Goal: Information Seeking & Learning: Learn about a topic

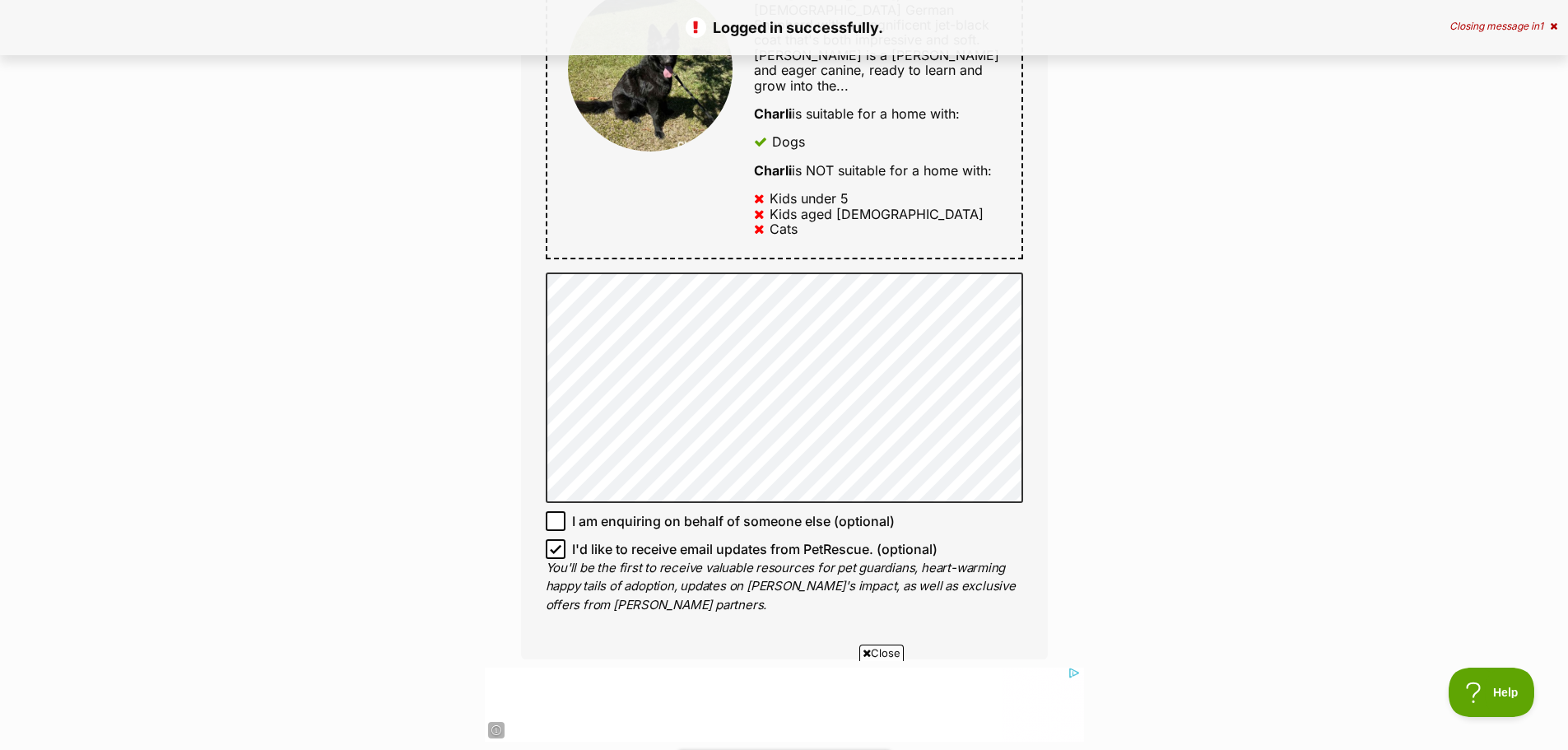
scroll to position [823, 0]
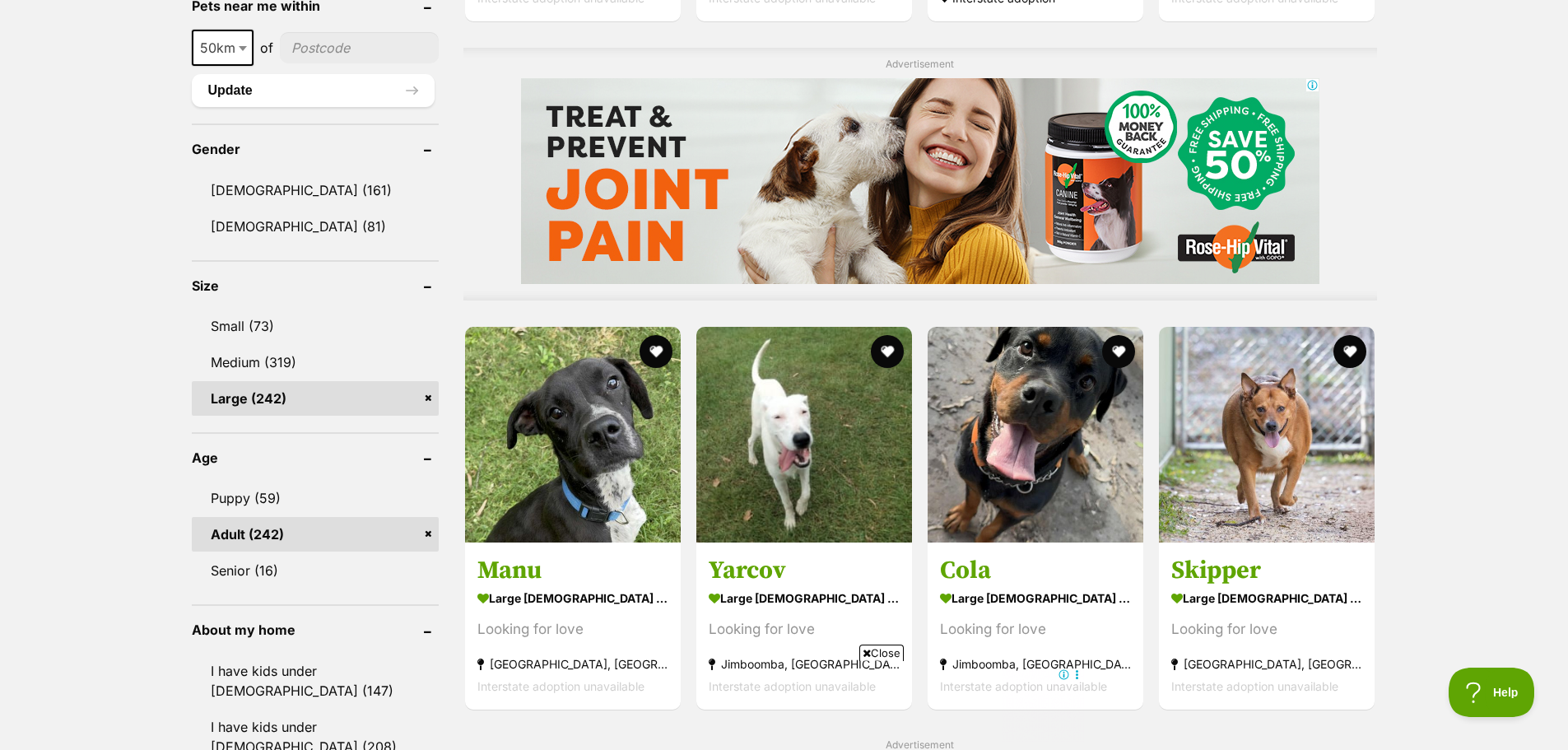
scroll to position [1316, 0]
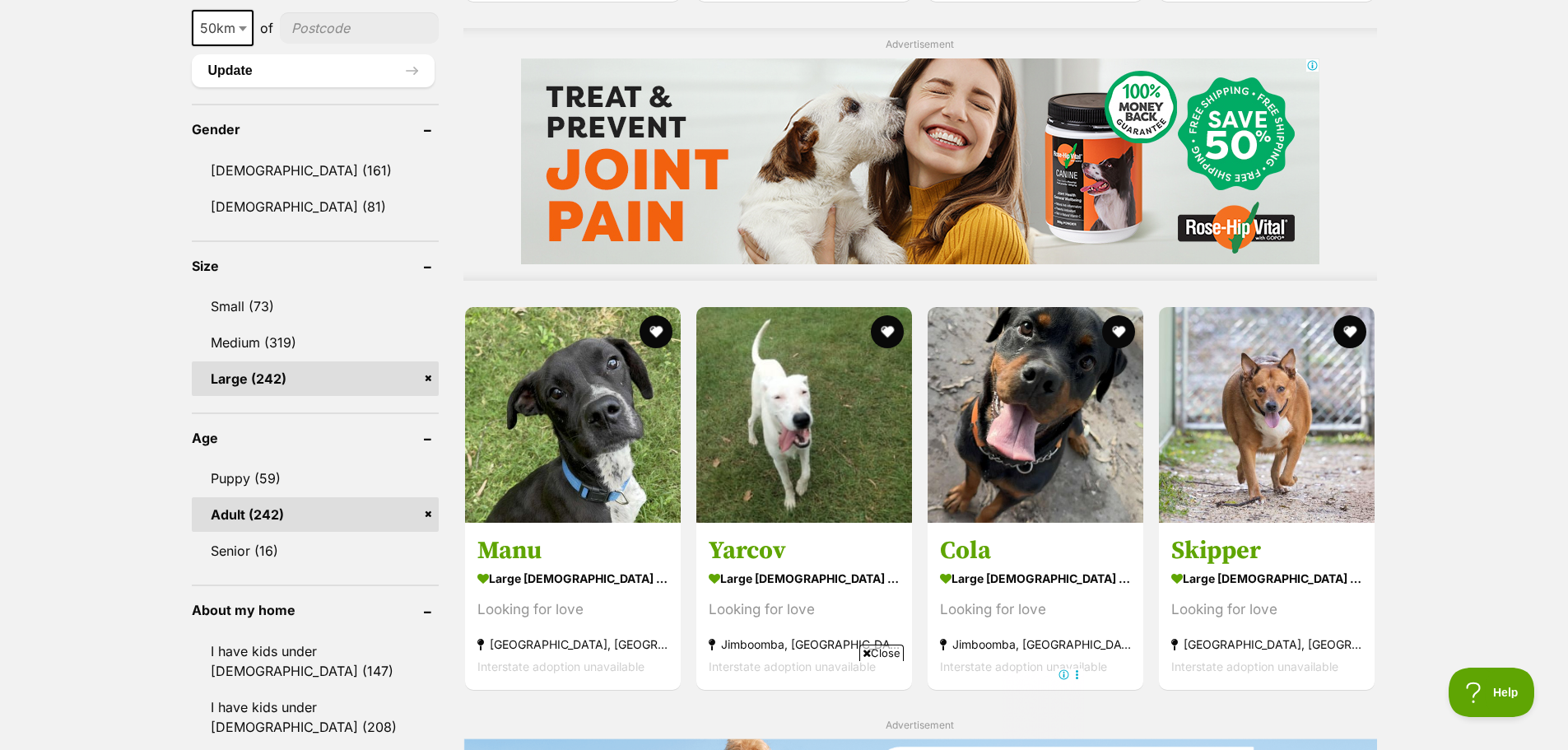
click at [432, 517] on link "Adult (242)" at bounding box center [315, 514] width 247 height 35
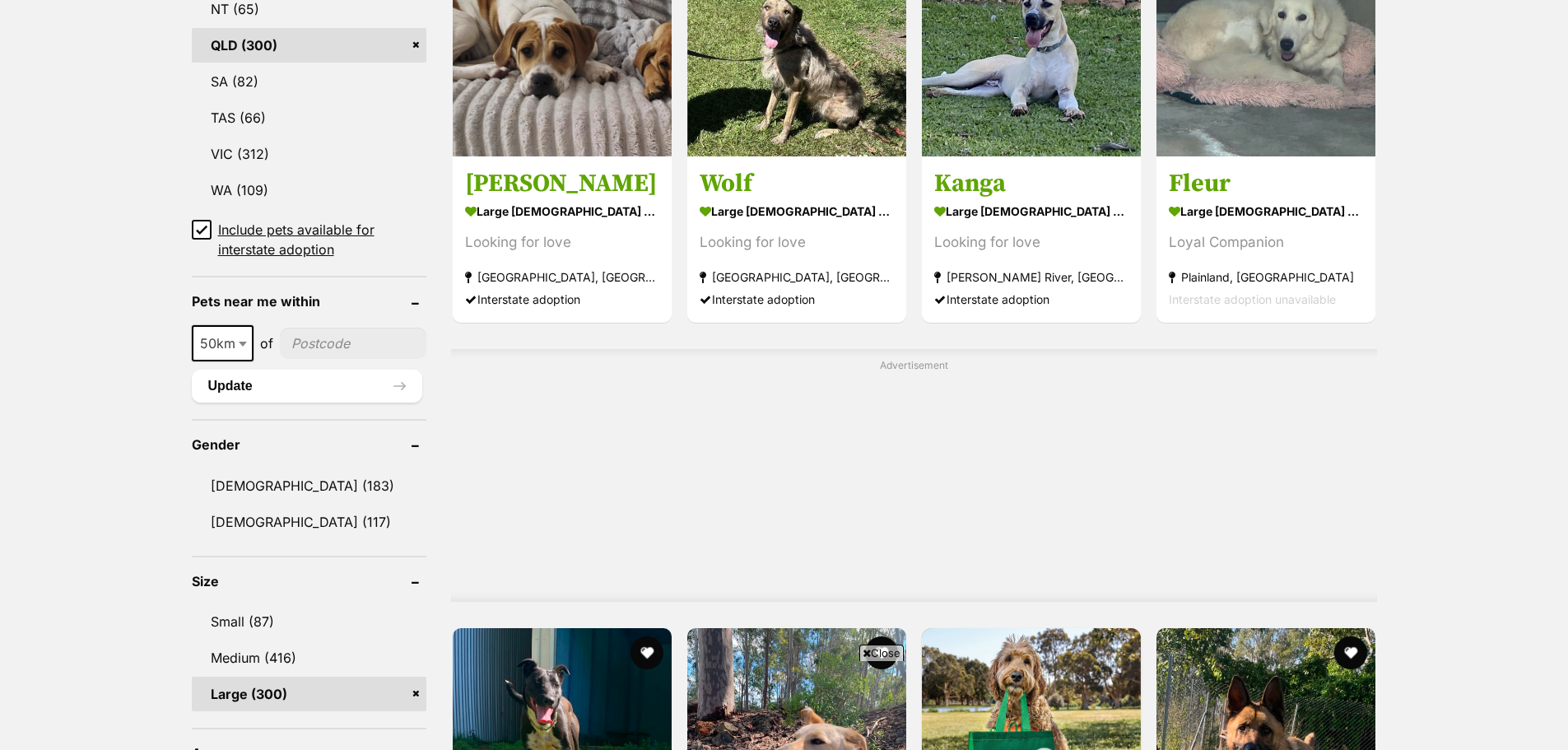
scroll to position [1331, 0]
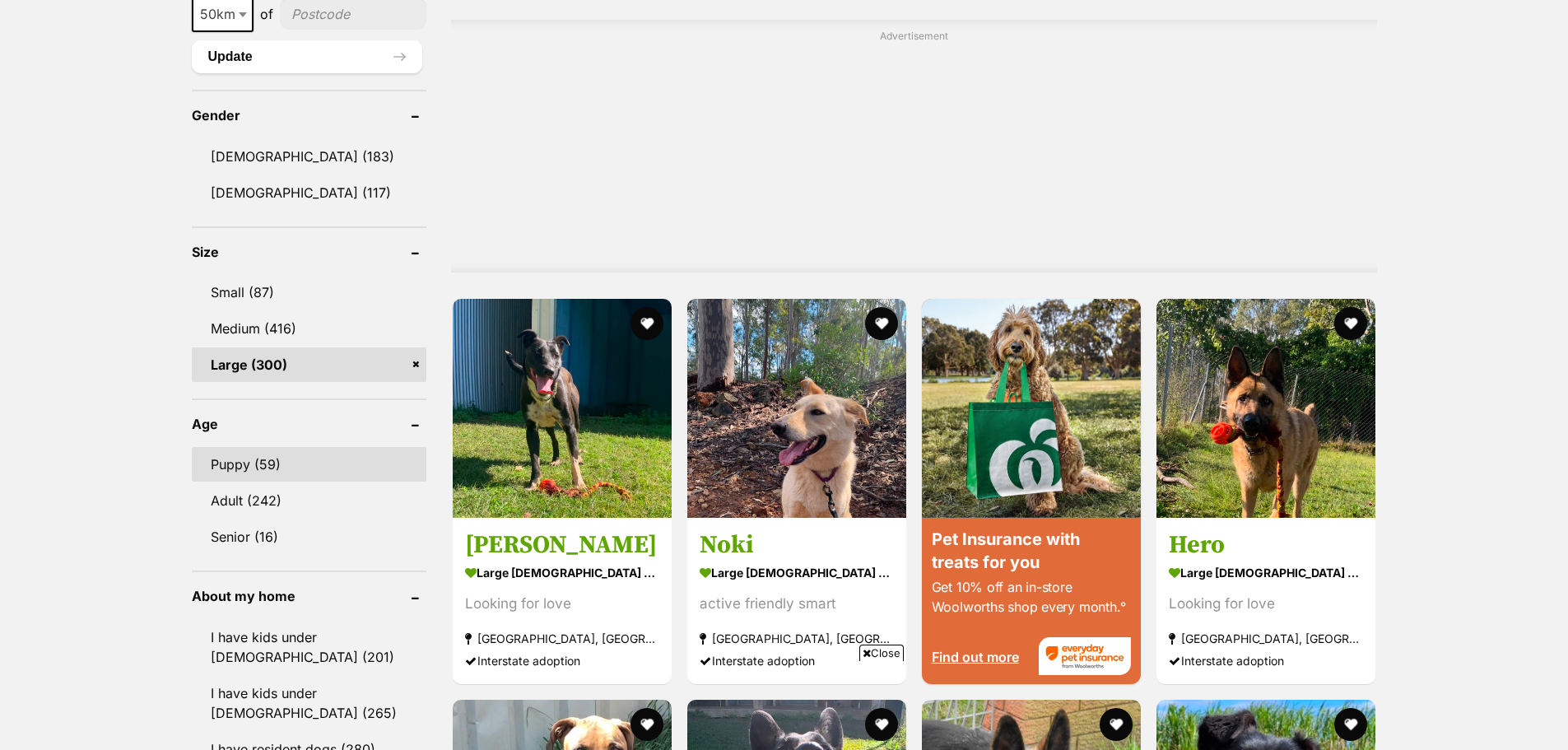
click at [258, 459] on link "Puppy (59)" at bounding box center [310, 464] width 235 height 35
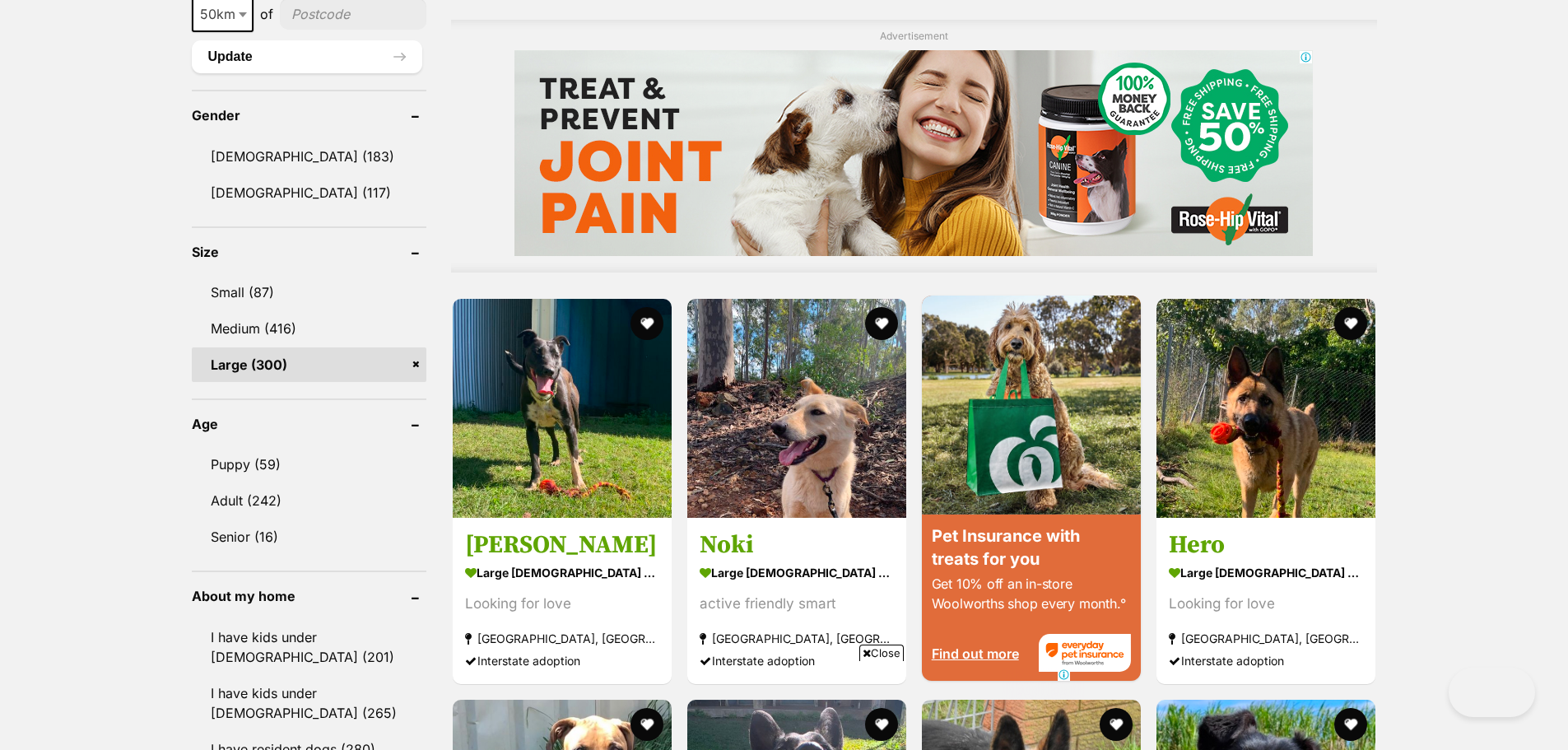
scroll to position [0, 0]
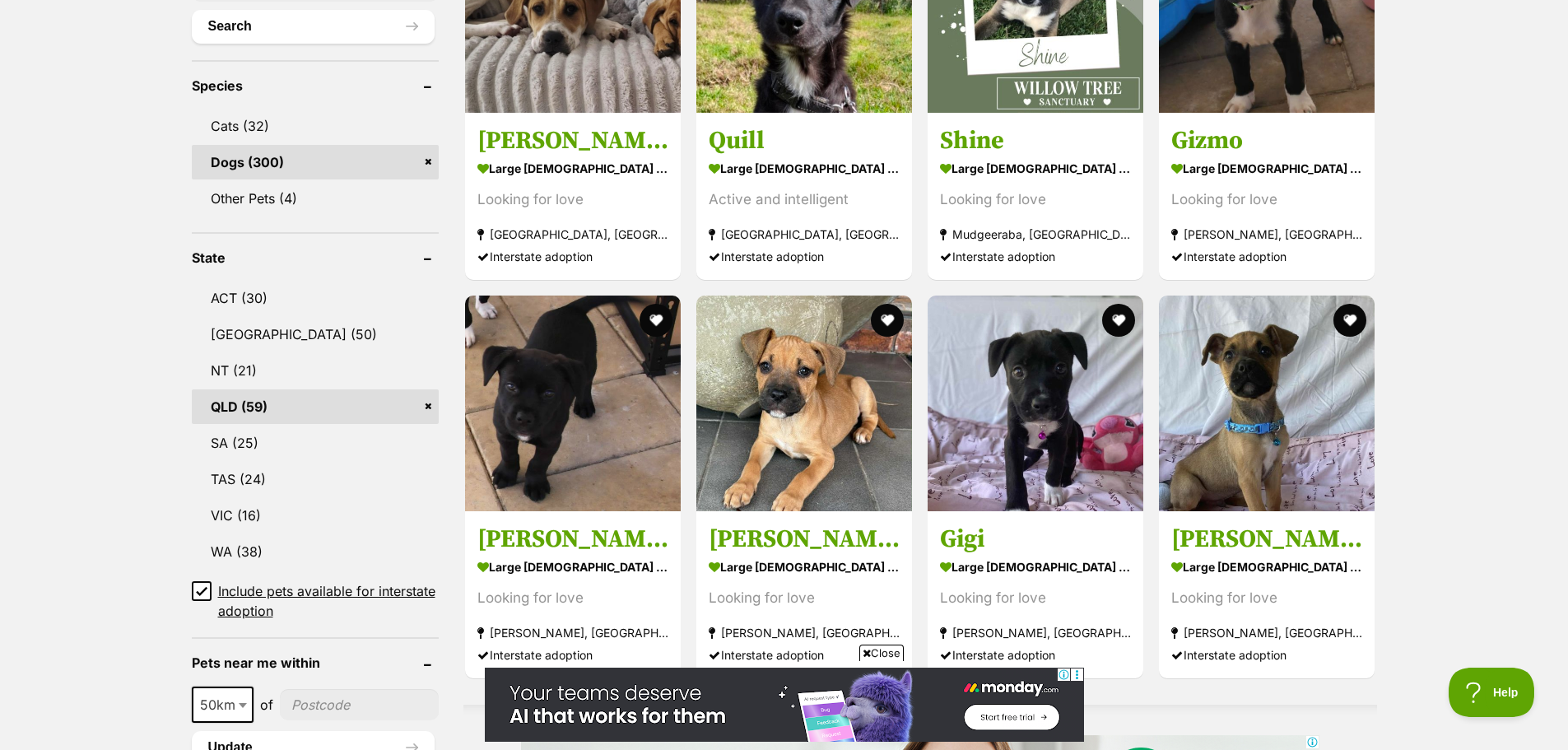
scroll to position [658, 0]
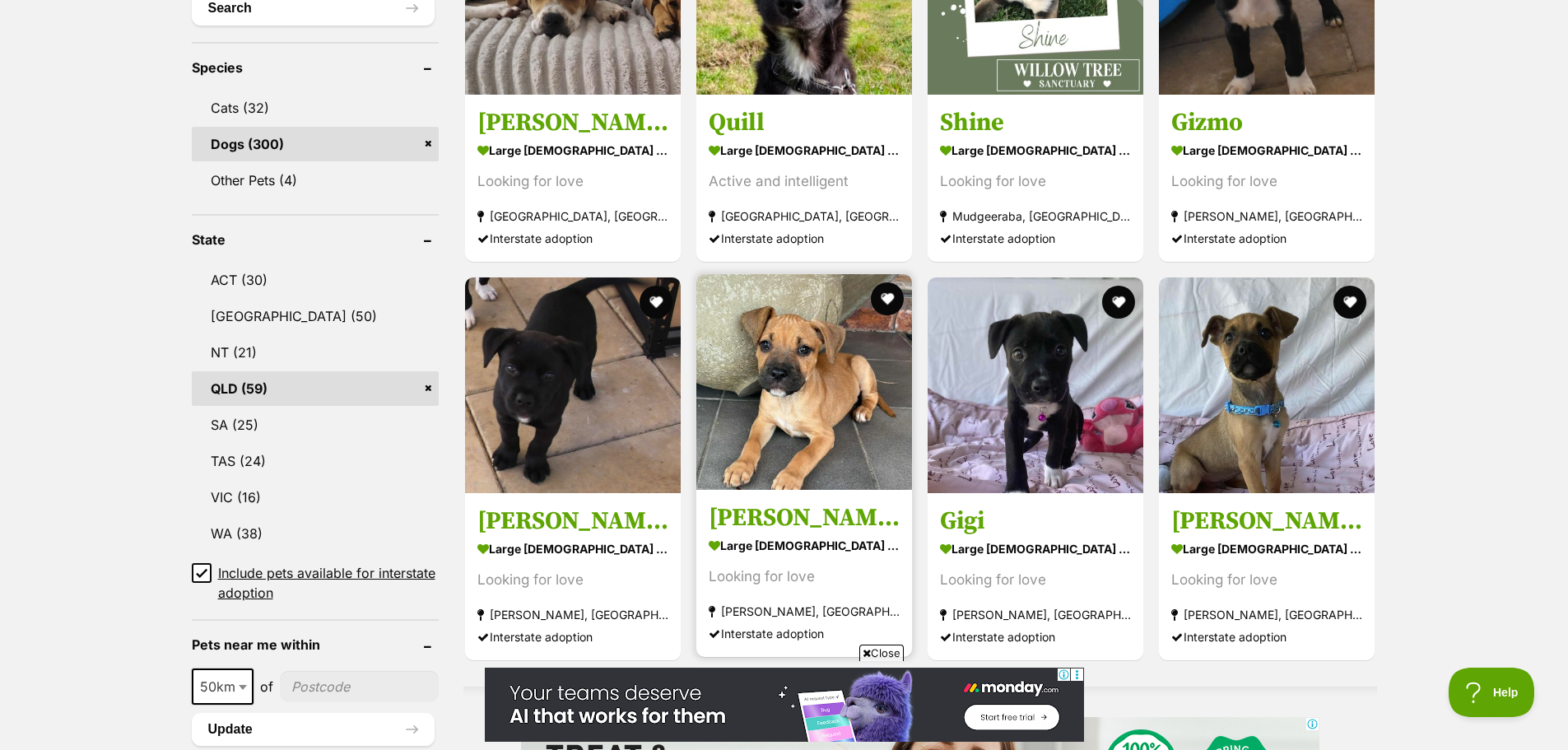
click at [840, 416] on img at bounding box center [804, 381] width 216 height 216
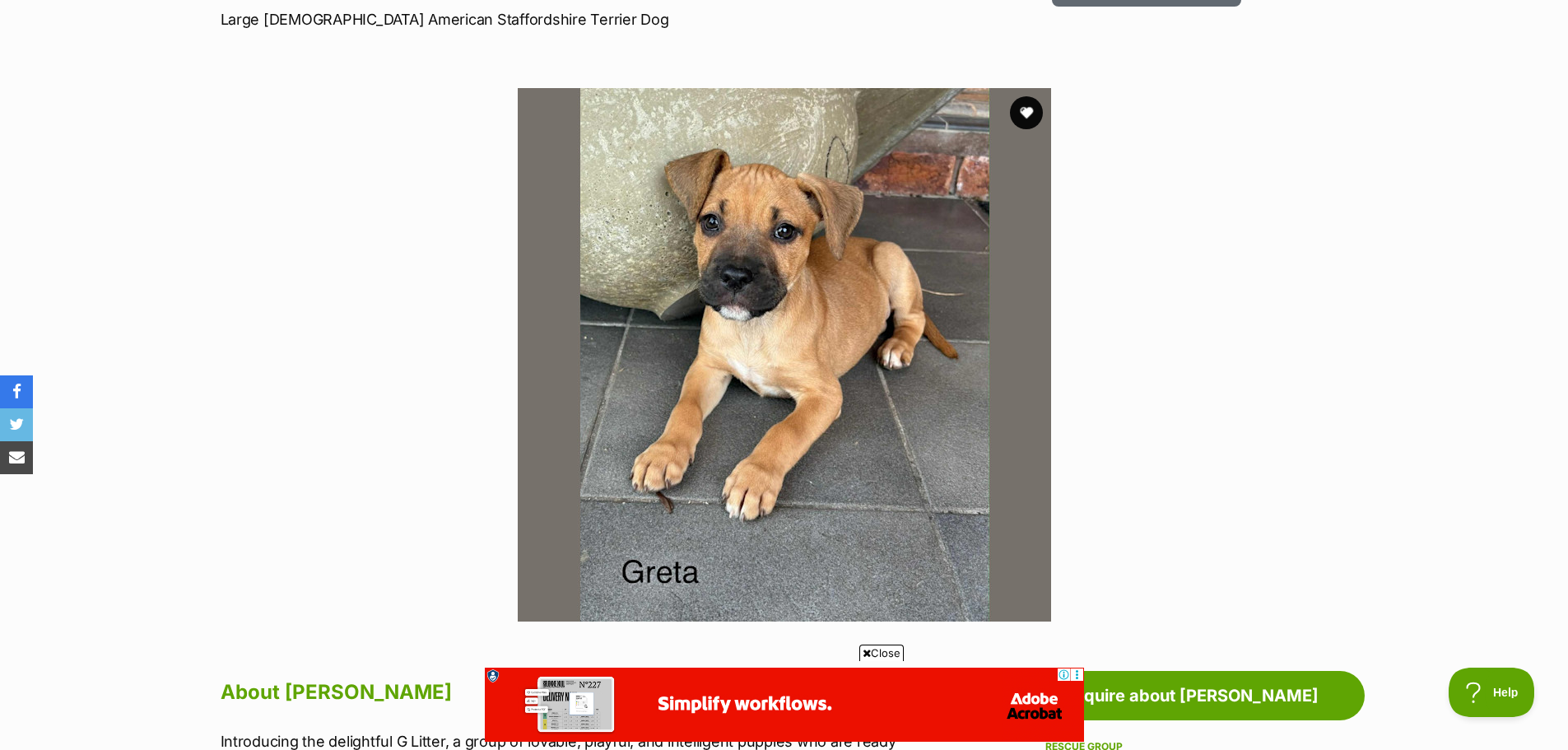
scroll to position [247, 0]
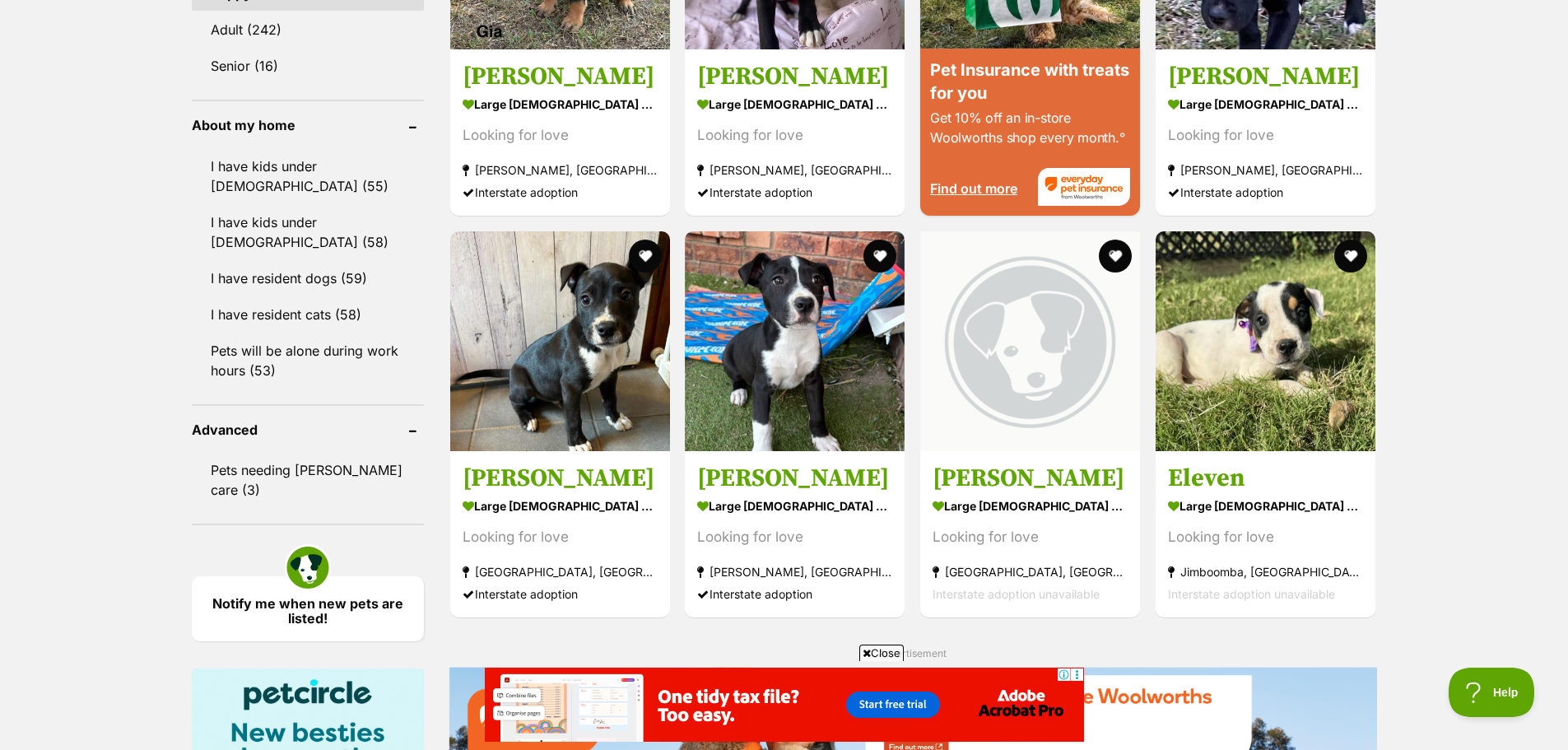
scroll to position [2465, 0]
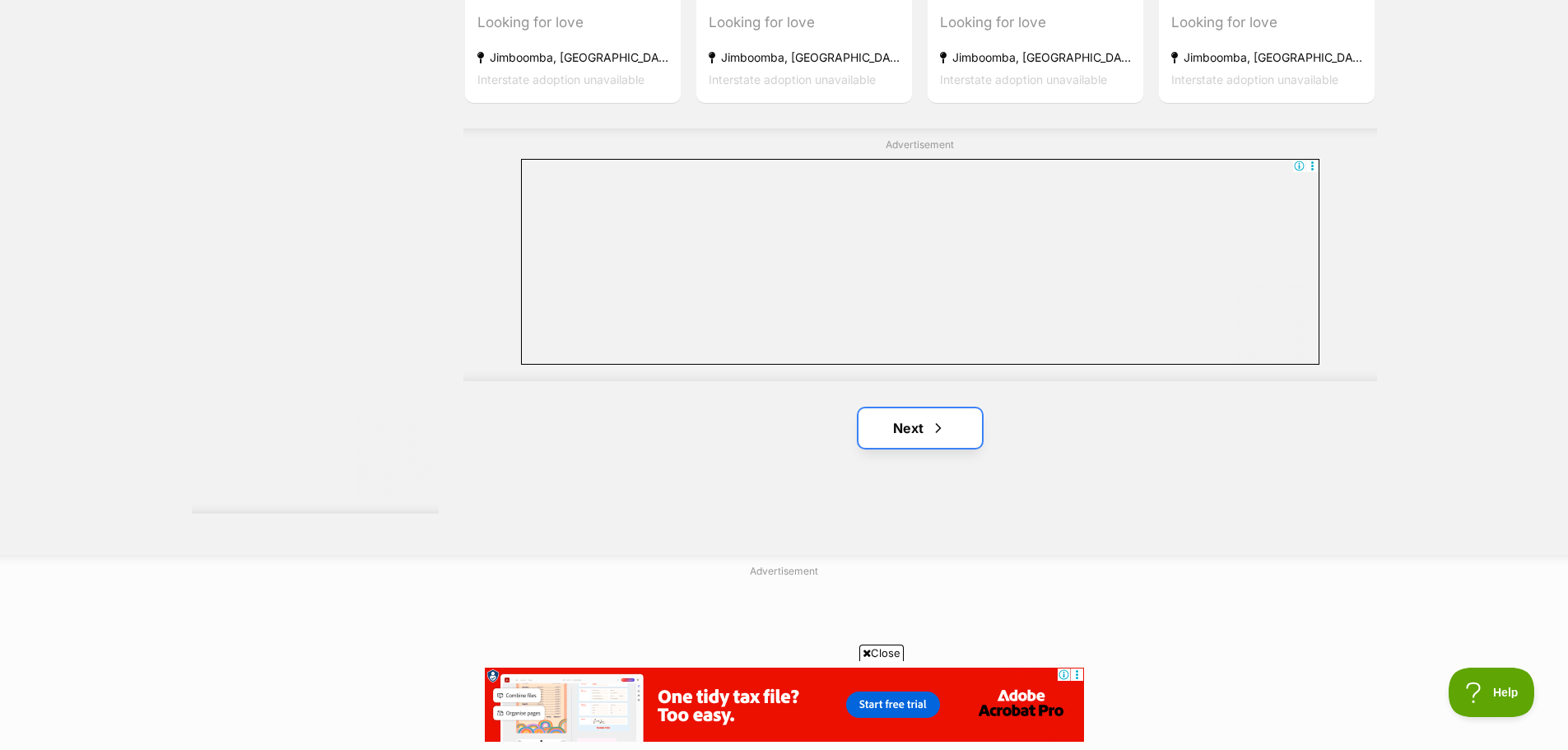
scroll to position [0, 0]
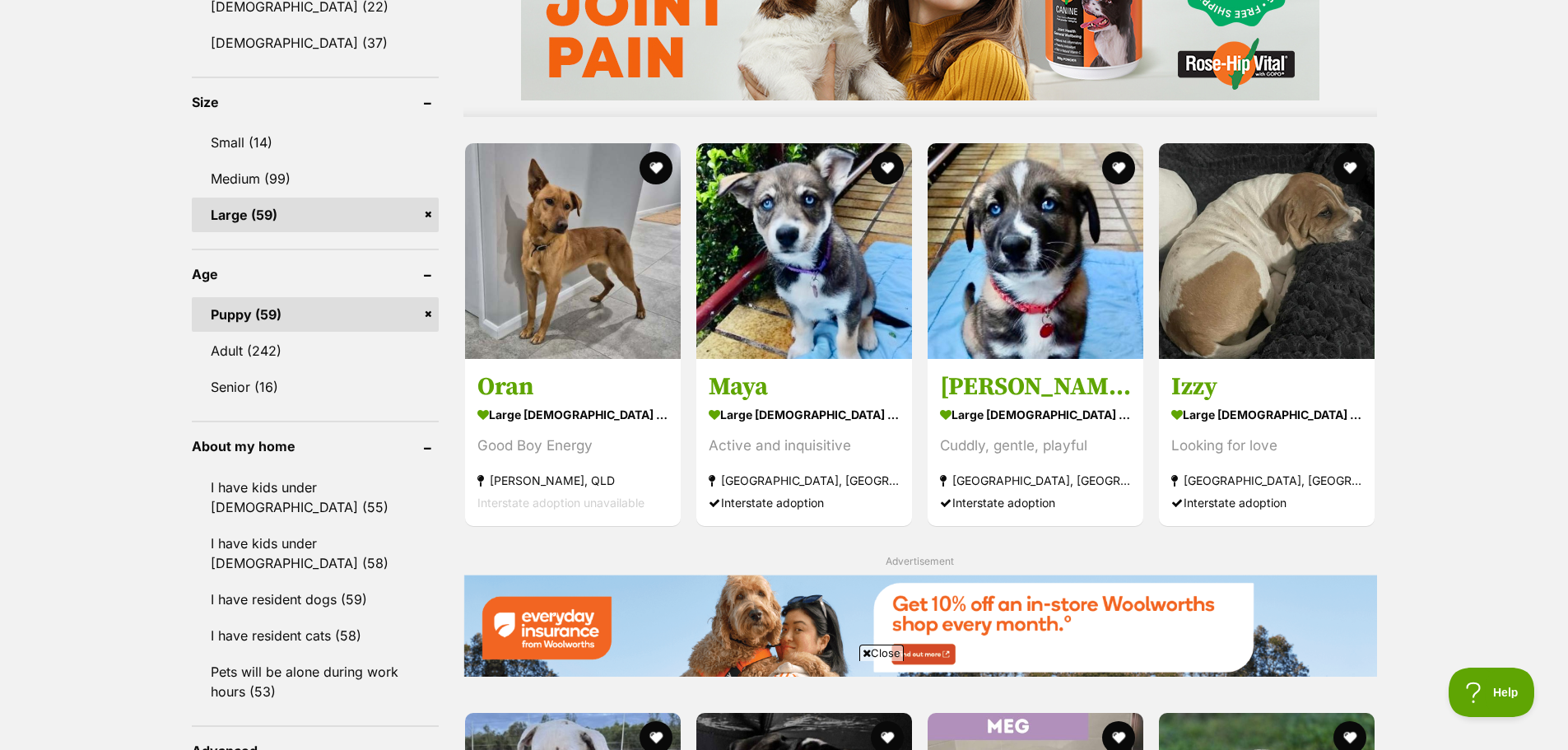
scroll to position [1481, 0]
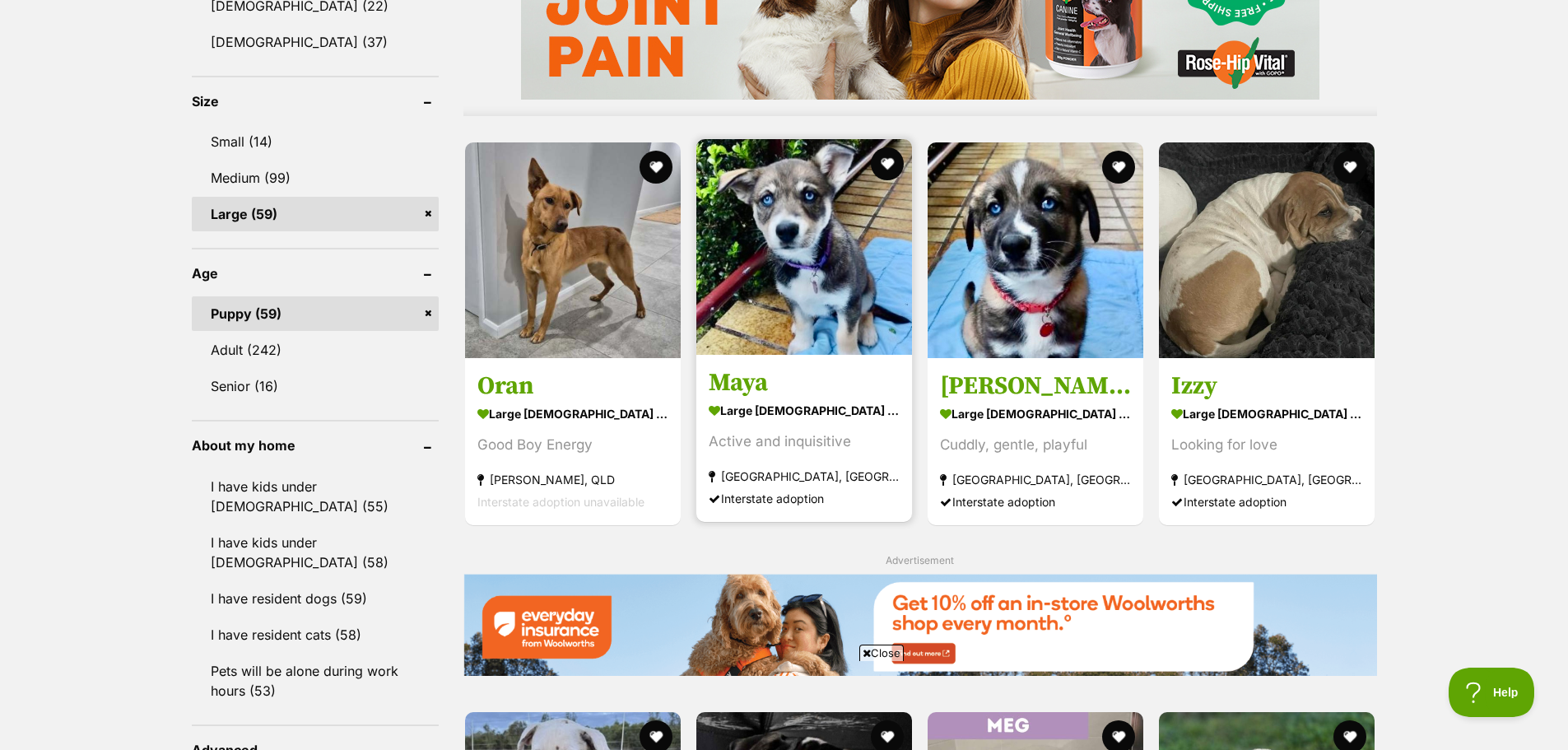
click at [858, 262] on img at bounding box center [804, 247] width 216 height 216
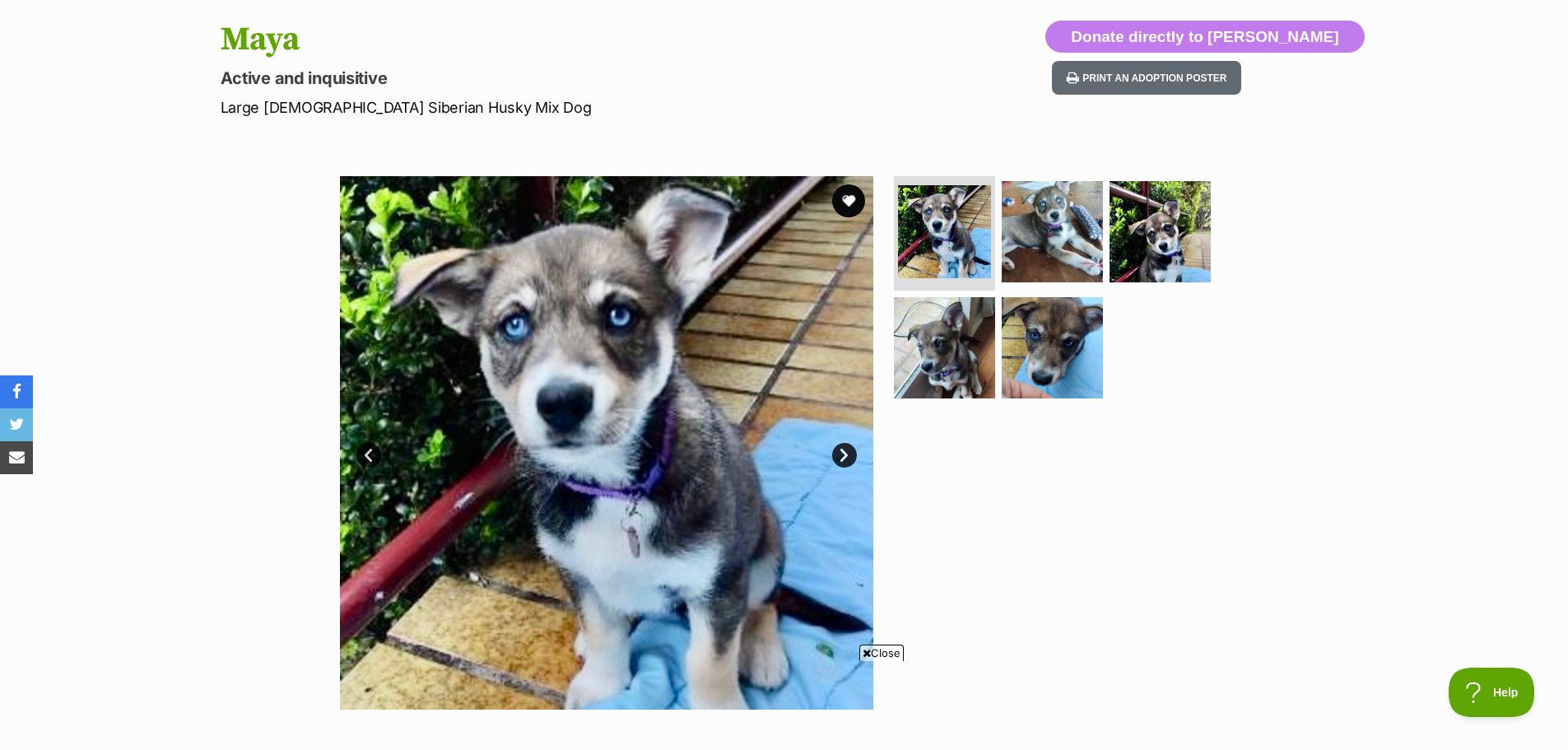
scroll to position [165, 0]
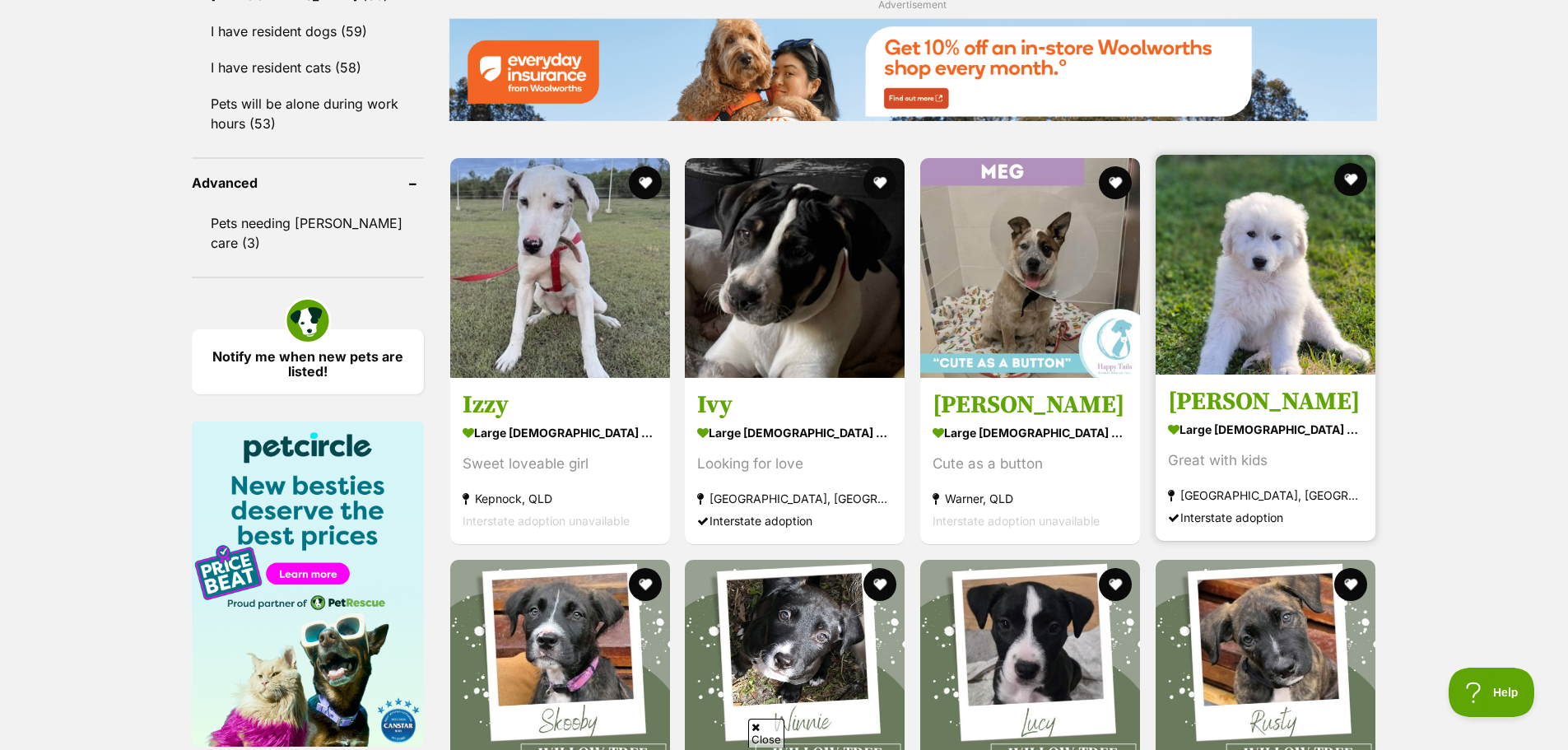
click at [1295, 287] on img at bounding box center [1265, 264] width 219 height 219
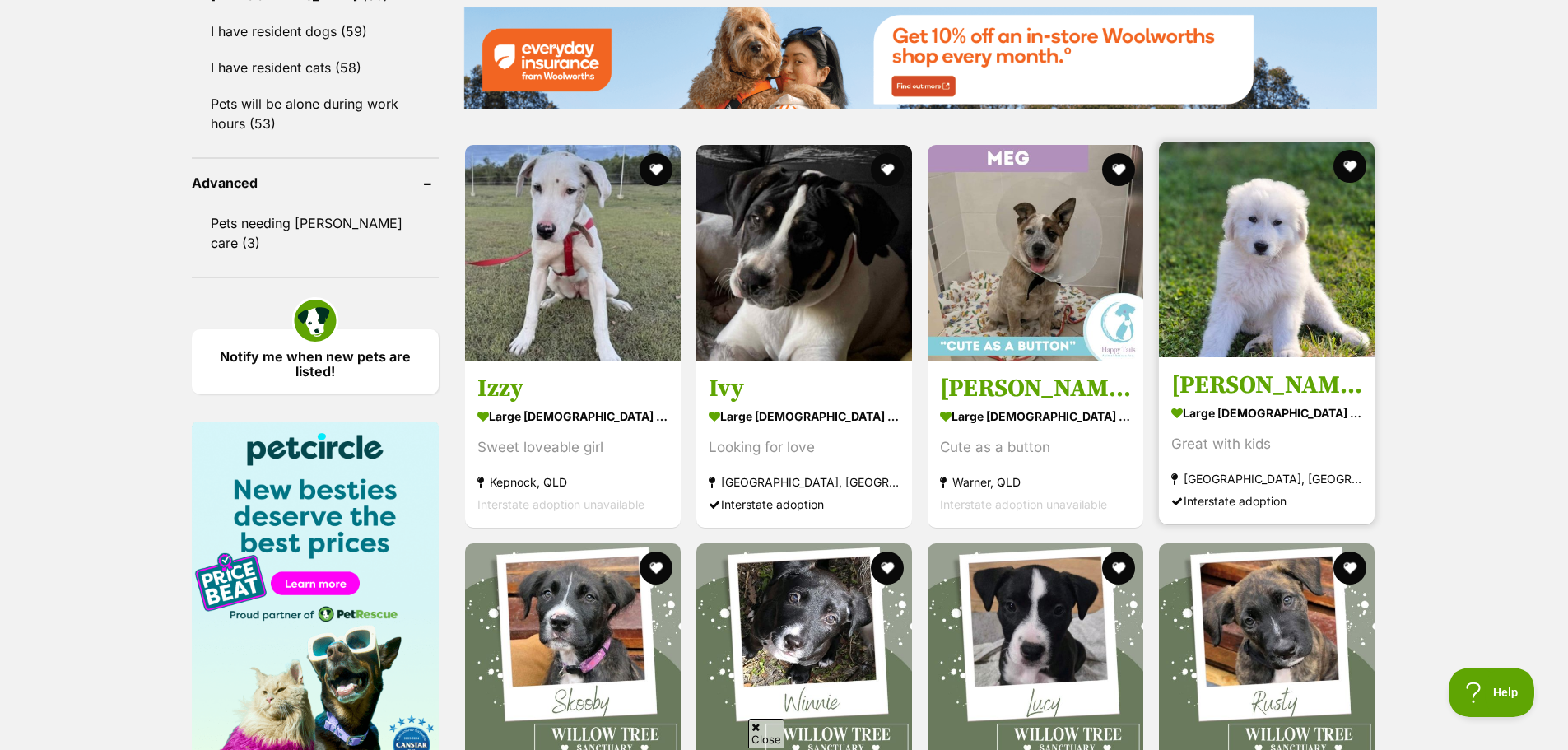
scroll to position [2028, 0]
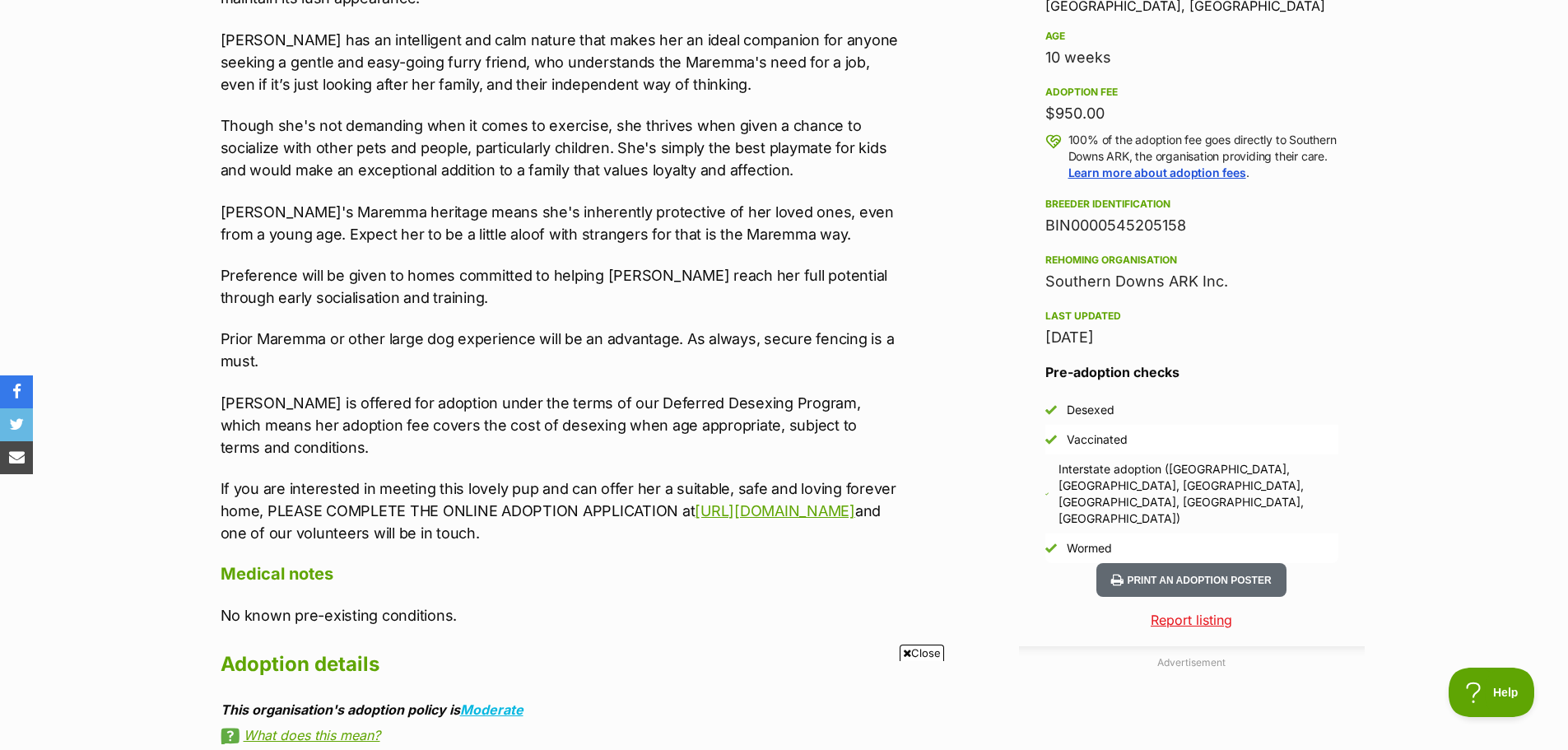
scroll to position [1152, 0]
